Goal: Use online tool/utility: Utilize a website feature to perform a specific function

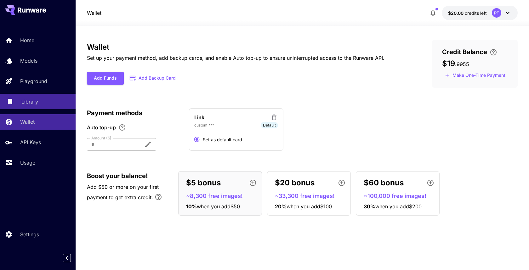
click at [25, 102] on p "Library" at bounding box center [29, 102] width 17 height 8
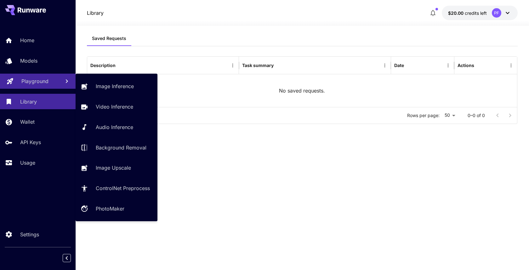
click at [37, 80] on p "Playground" at bounding box center [34, 82] width 27 height 8
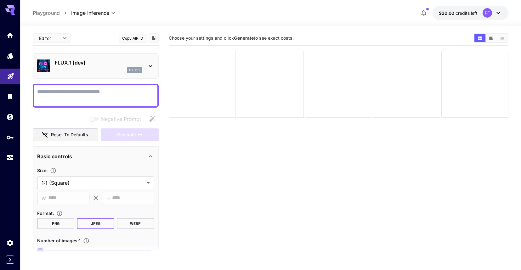
click at [117, 67] on div "FLUX.1 [dev] flux1d" at bounding box center [98, 66] width 87 height 14
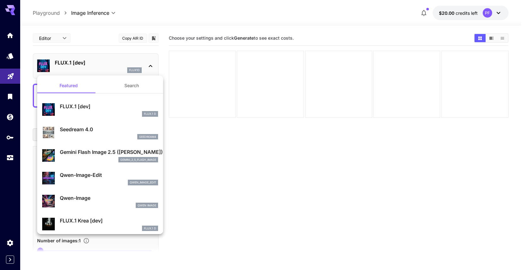
click at [82, 180] on div "Qwen-Image-Edit qwen_image_edit" at bounding box center [109, 178] width 98 height 14
type input "*"
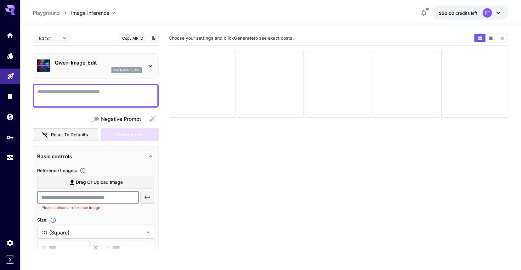
click at [111, 201] on input "text" at bounding box center [88, 197] width 102 height 13
